Goal: Find specific page/section: Find specific page/section

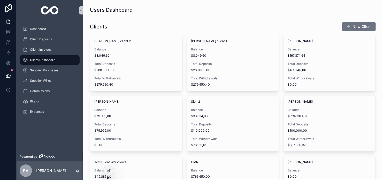
scroll to position [207, 0]
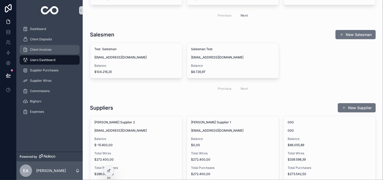
click at [49, 48] on span "Client Invoices" at bounding box center [40, 50] width 21 height 4
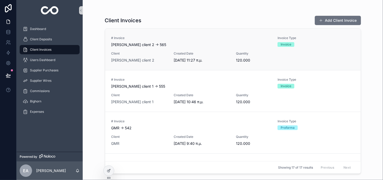
click at [262, 54] on span "Quantity" at bounding box center [264, 53] width 56 height 4
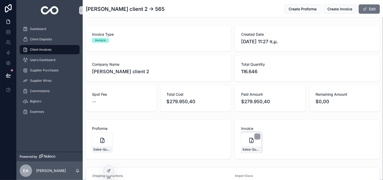
click at [249, 143] on icon "scrollable content" at bounding box center [252, 140] width 6 height 6
